Goal: Register for event/course

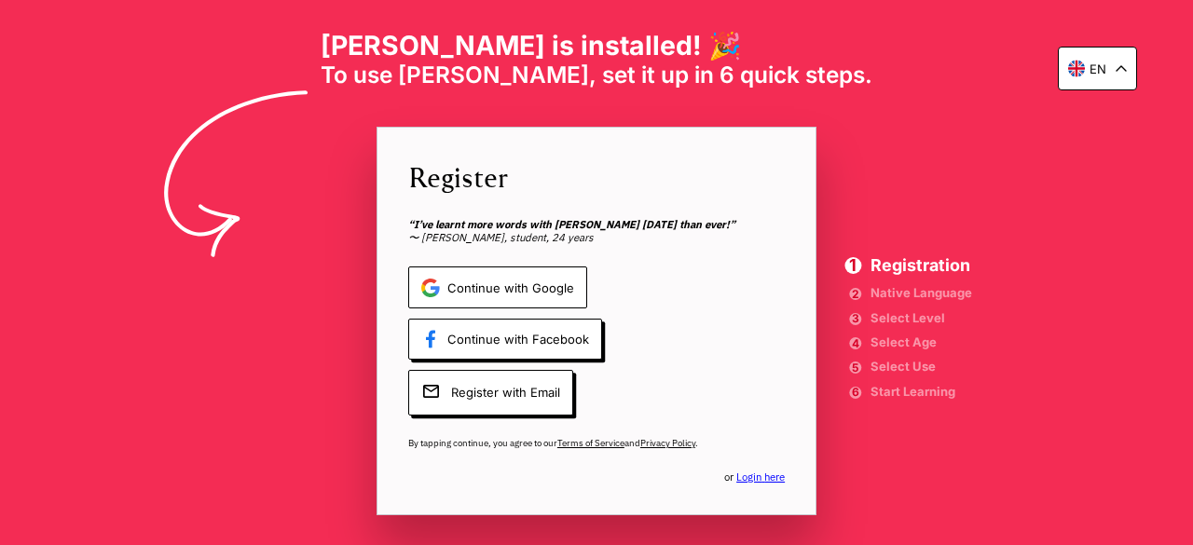
click at [544, 281] on span "Continue with Google" at bounding box center [497, 288] width 179 height 42
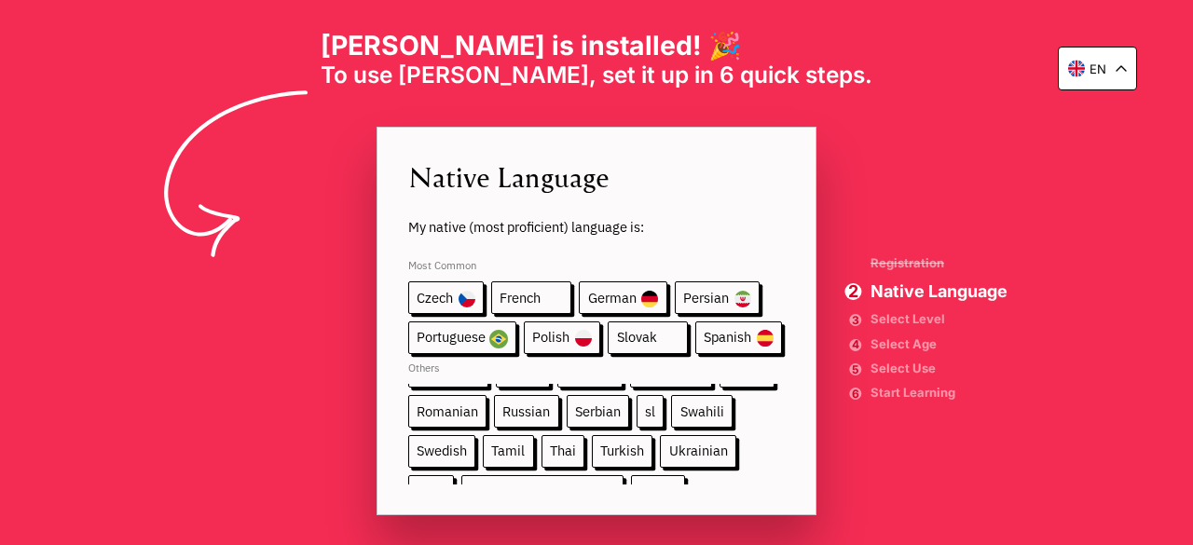
scroll to position [281, 0]
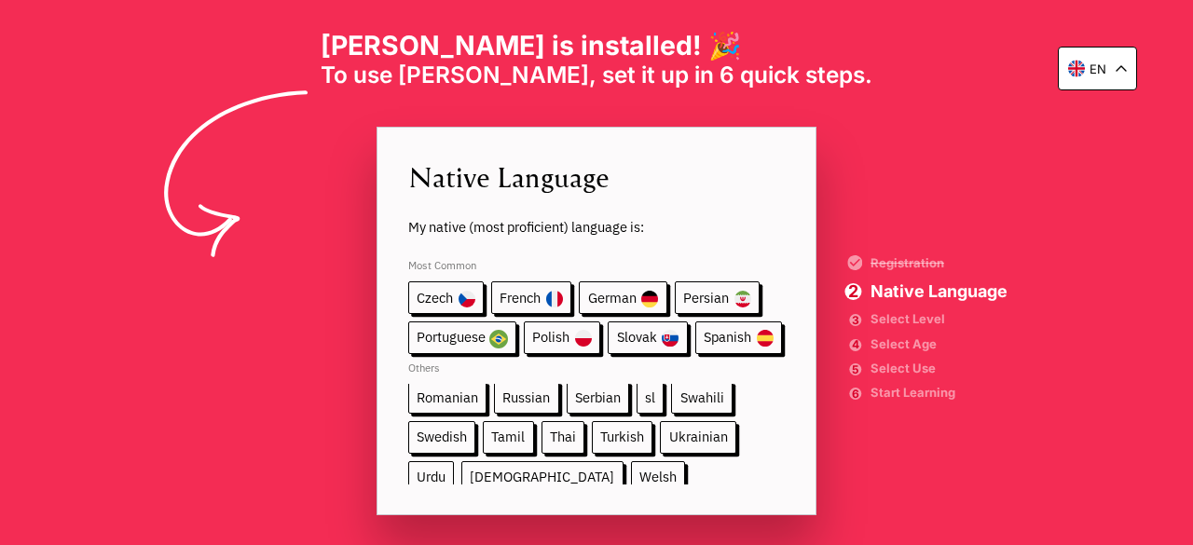
click at [454, 462] on span "Urdu" at bounding box center [431, 478] width 46 height 33
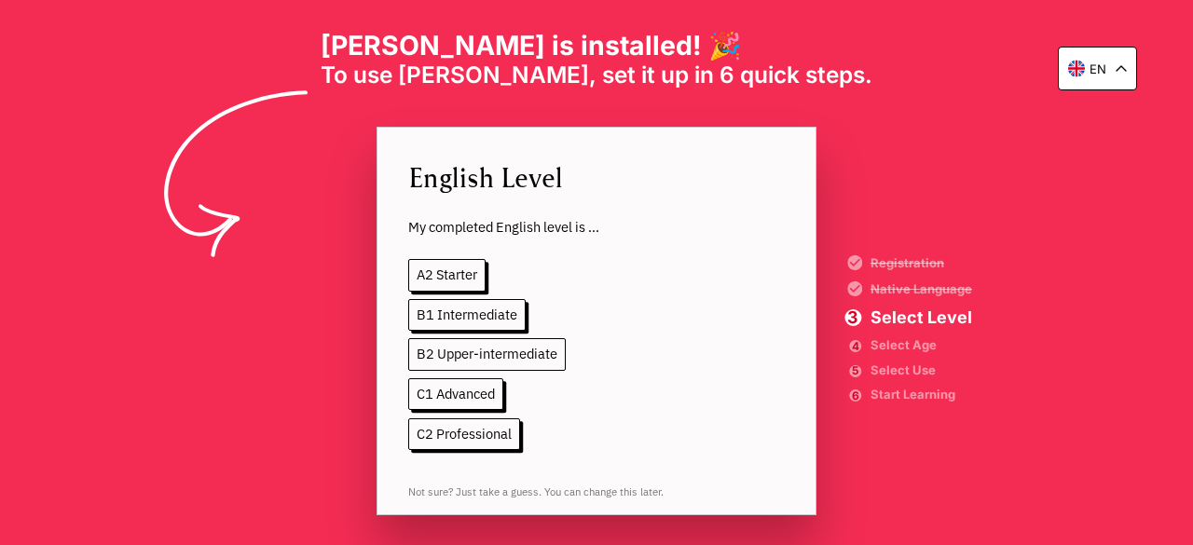
click at [523, 354] on span "B2 Upper-intermediate" at bounding box center [487, 354] width 158 height 33
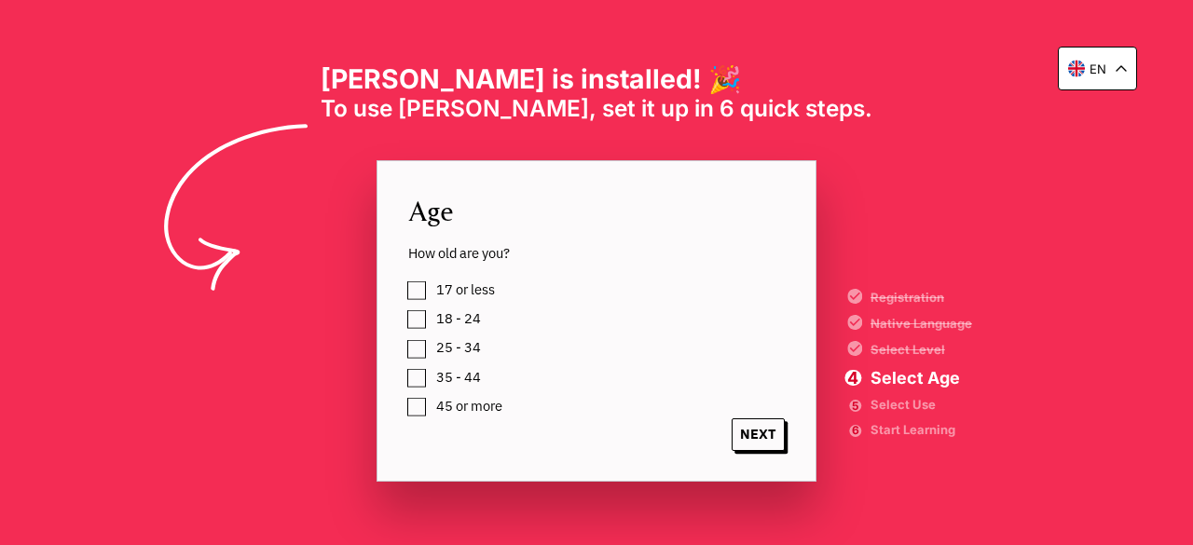
click at [466, 326] on span "18 - 24" at bounding box center [458, 318] width 45 height 15
click at [771, 445] on span "NEXT" at bounding box center [758, 435] width 53 height 33
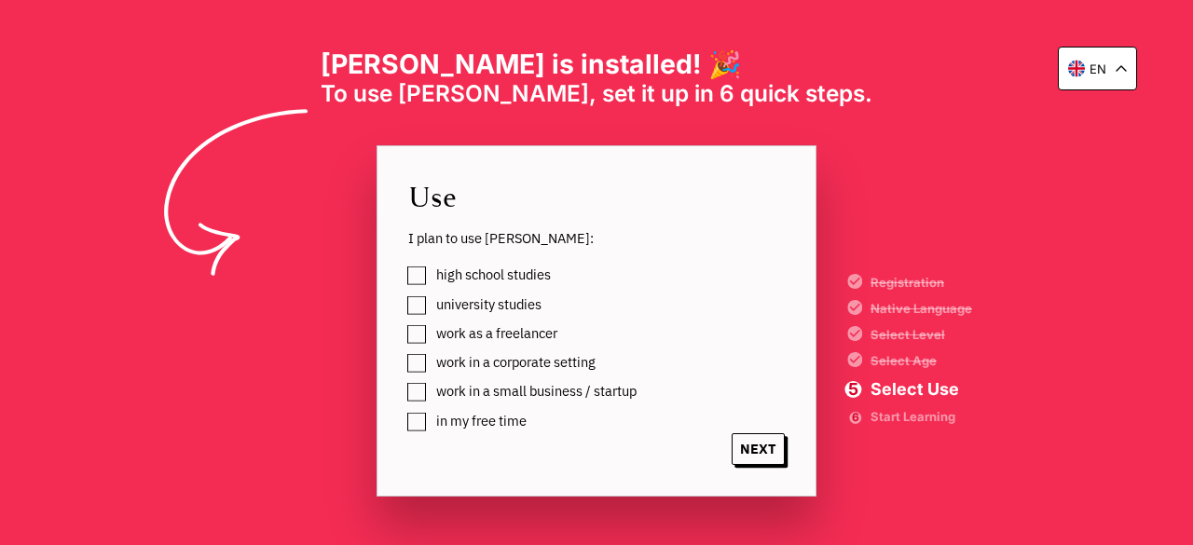
click at [430, 308] on label "university studies" at bounding box center [486, 305] width 112 height 24
click at [430, 395] on label "work in a small business / startup" at bounding box center [533, 391] width 207 height 24
click at [430, 340] on label "work as a freelancer" at bounding box center [494, 334] width 128 height 24
click at [769, 461] on span "NEXT" at bounding box center [758, 450] width 53 height 33
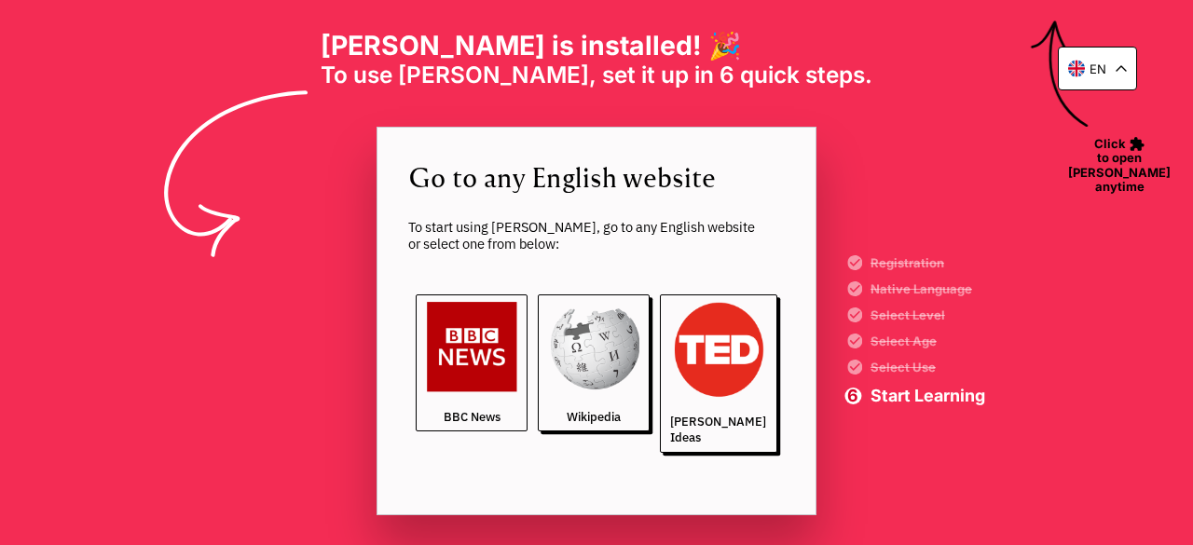
click at [472, 398] on link "BBC News" at bounding box center [472, 363] width 112 height 137
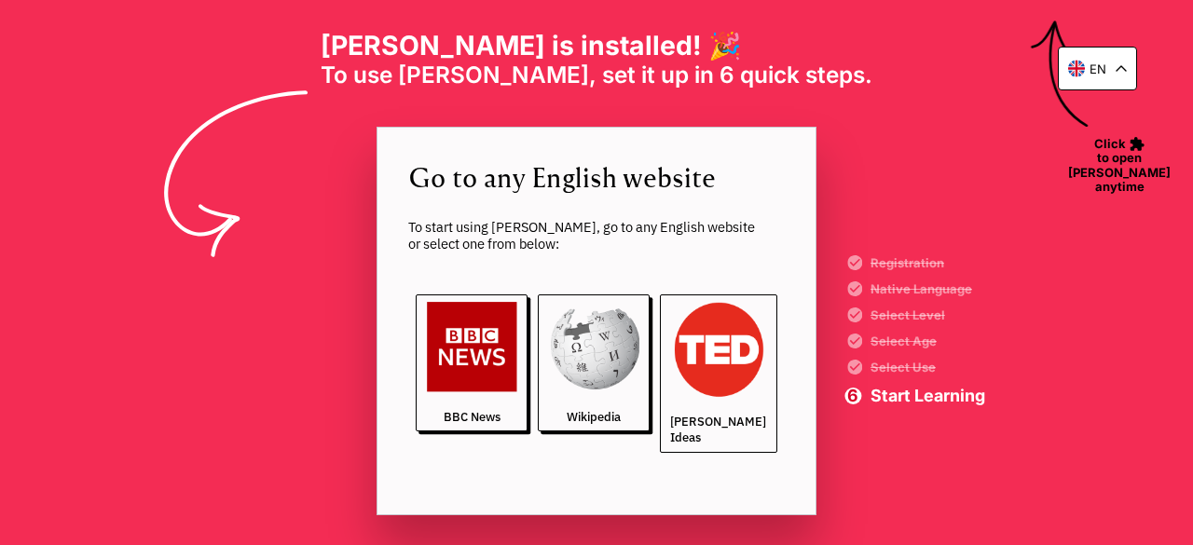
click at [680, 370] on img at bounding box center [718, 350] width 96 height 96
click at [758, 386] on img at bounding box center [718, 350] width 96 height 96
click at [960, 392] on span "Start Learning" at bounding box center [928, 396] width 115 height 17
click at [960, 397] on span "Start Learning" at bounding box center [928, 396] width 115 height 17
click at [929, 402] on span "Start Learning" at bounding box center [928, 396] width 115 height 17
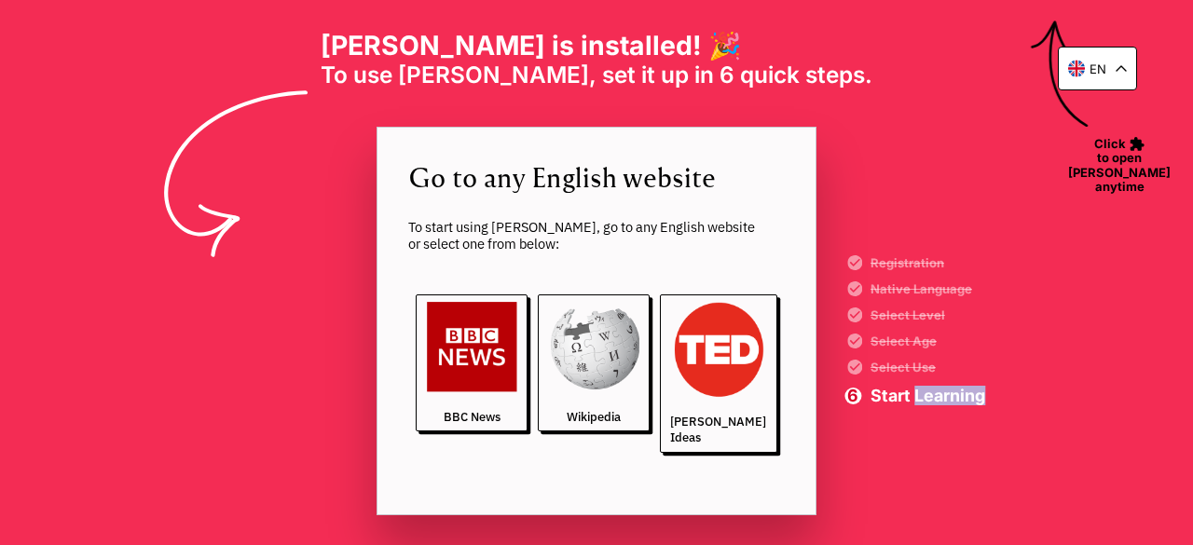
click at [929, 402] on span "Start Learning" at bounding box center [928, 396] width 115 height 17
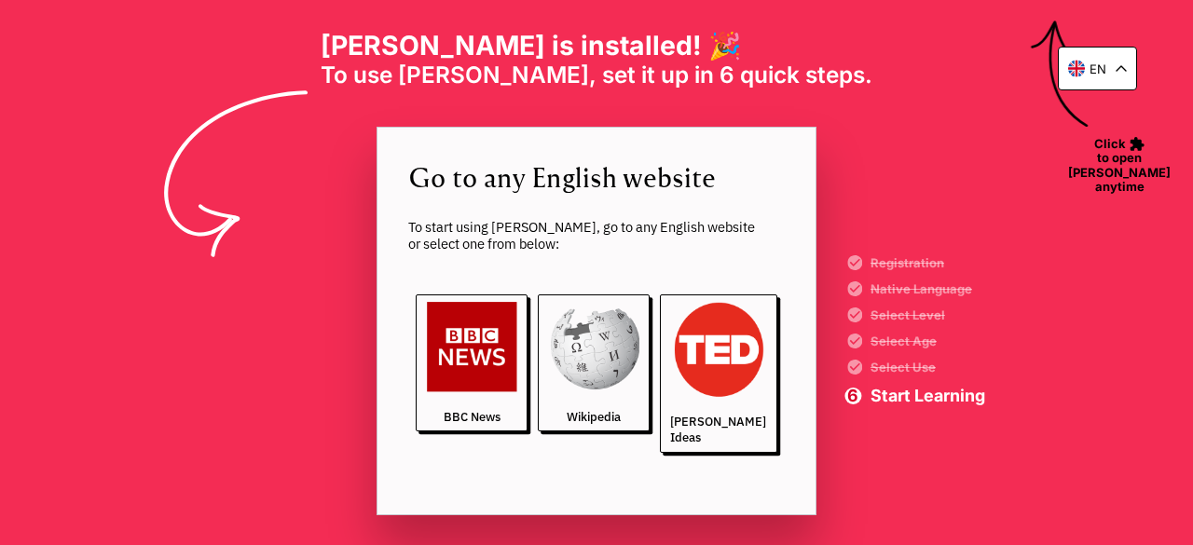
click at [872, 421] on div "en [PERSON_NAME] is installed! 🎉 To use [PERSON_NAME], set it up in 6 quick ste…" at bounding box center [596, 272] width 1193 height 545
click at [1111, 156] on span "Click to open [PERSON_NAME] anytime" at bounding box center [1120, 163] width 118 height 62
